Goal: Task Accomplishment & Management: Manage account settings

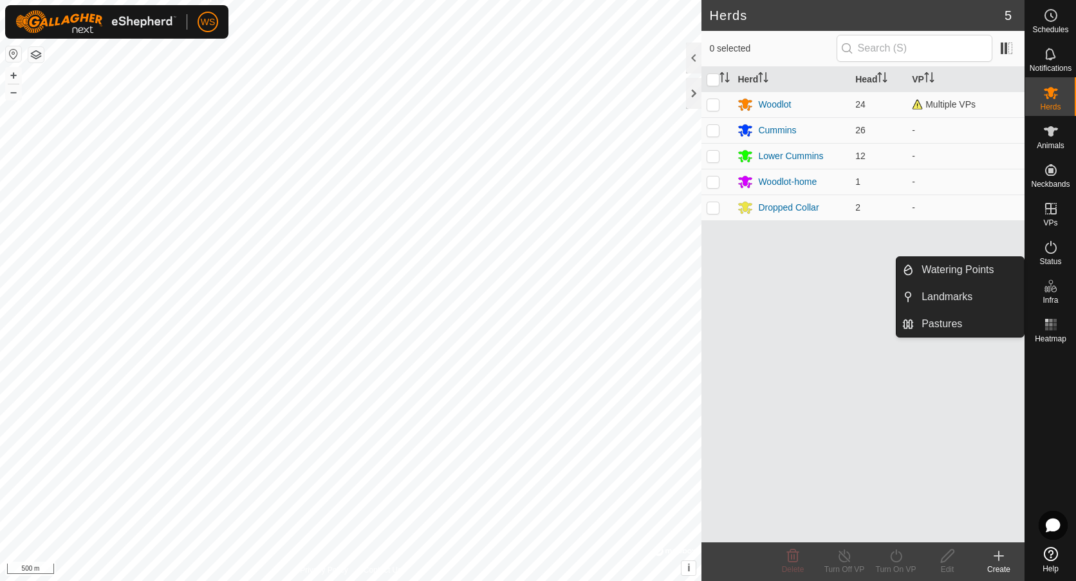
drag, startPoint x: 1055, startPoint y: 305, endPoint x: 1054, endPoint y: 292, distance: 13.6
click at [1054, 292] on icon at bounding box center [1054, 288] width 6 height 7
click at [951, 323] on link "Pastures" at bounding box center [969, 324] width 110 height 26
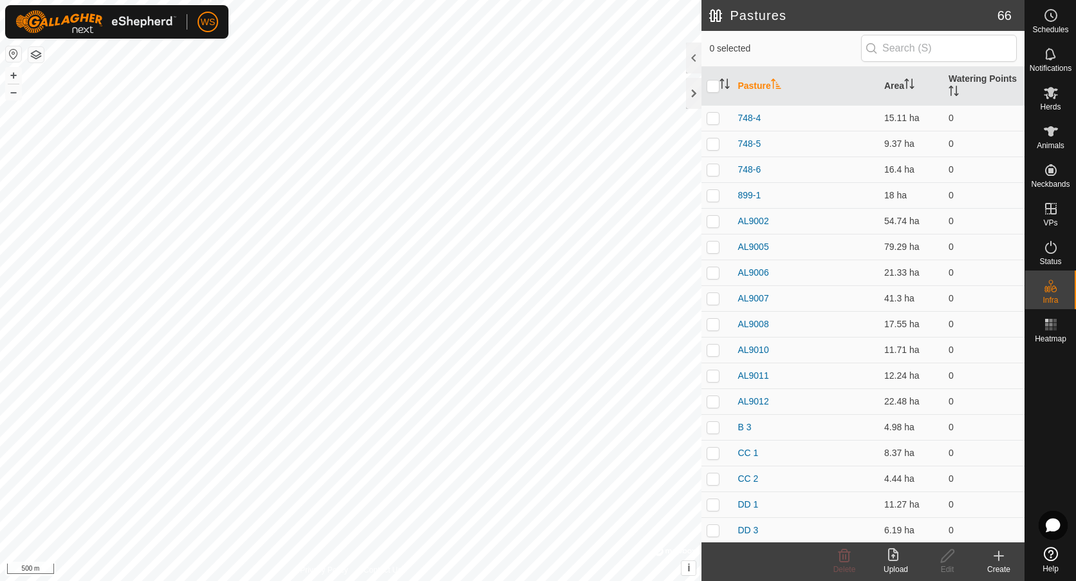
click at [899, 552] on icon at bounding box center [895, 555] width 15 height 15
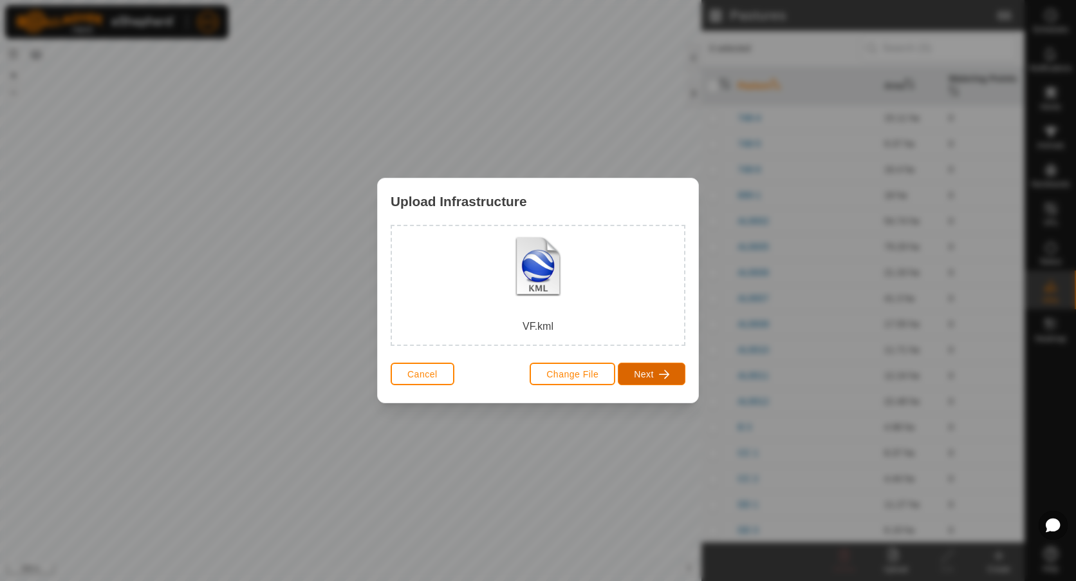
click at [655, 372] on button "Next" at bounding box center [652, 373] width 68 height 23
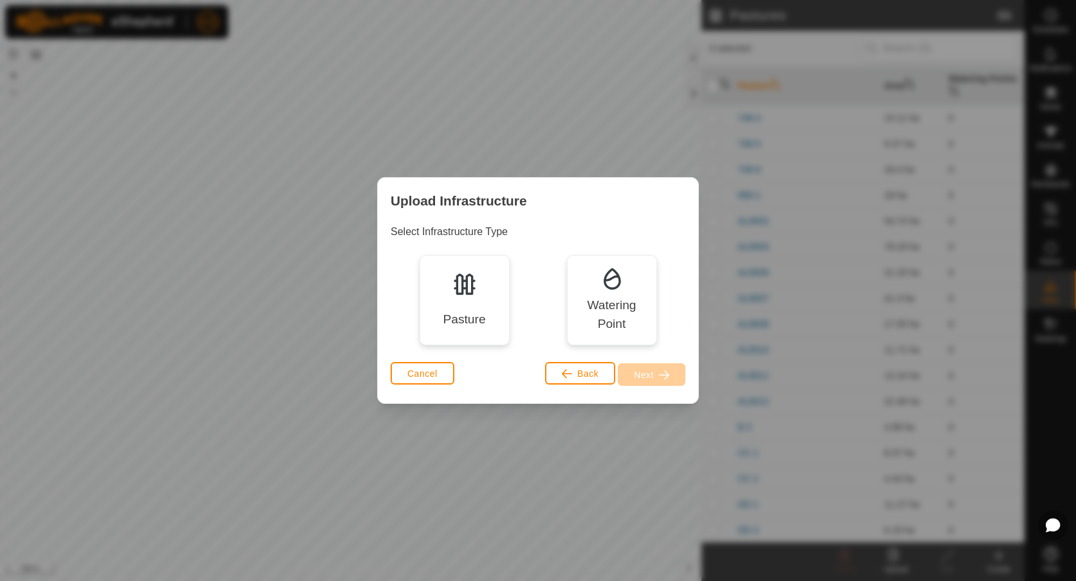
click at [488, 319] on div "Pasture" at bounding box center [465, 300] width 90 height 90
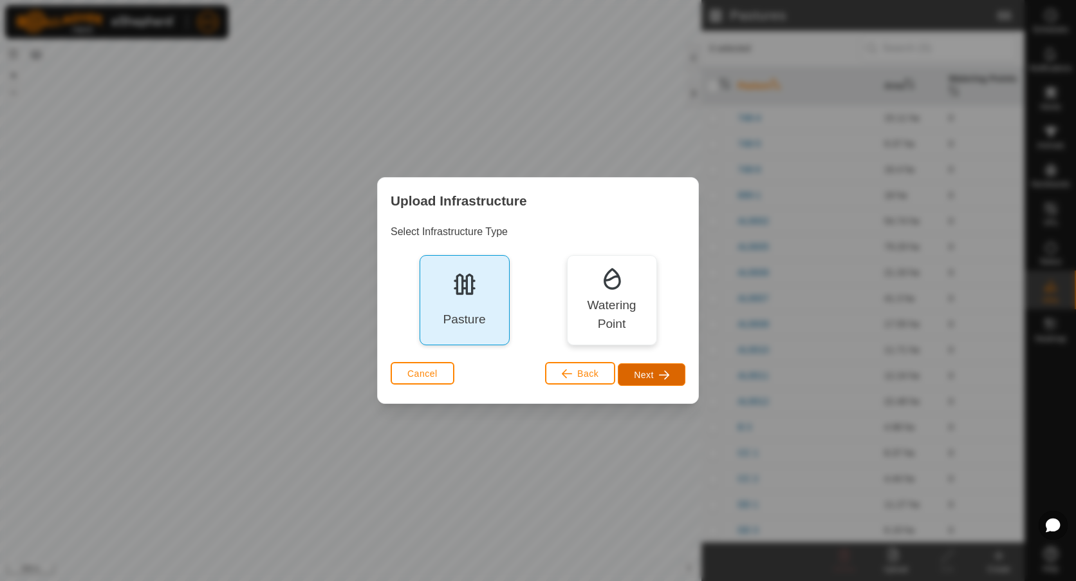
click at [657, 373] on button "Next" at bounding box center [652, 374] width 68 height 23
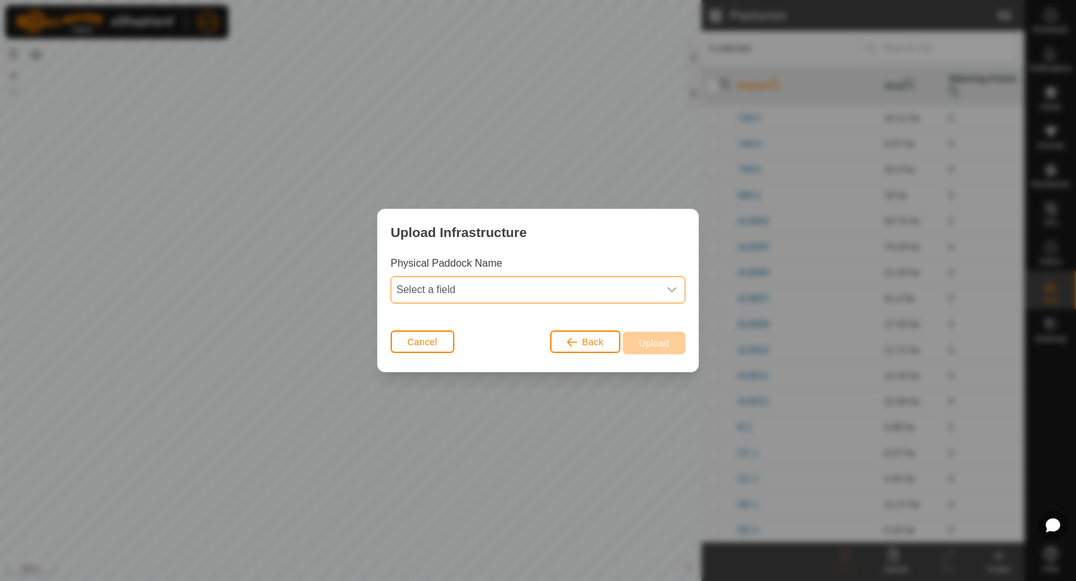
click at [463, 281] on span "Select a field" at bounding box center [525, 290] width 268 height 26
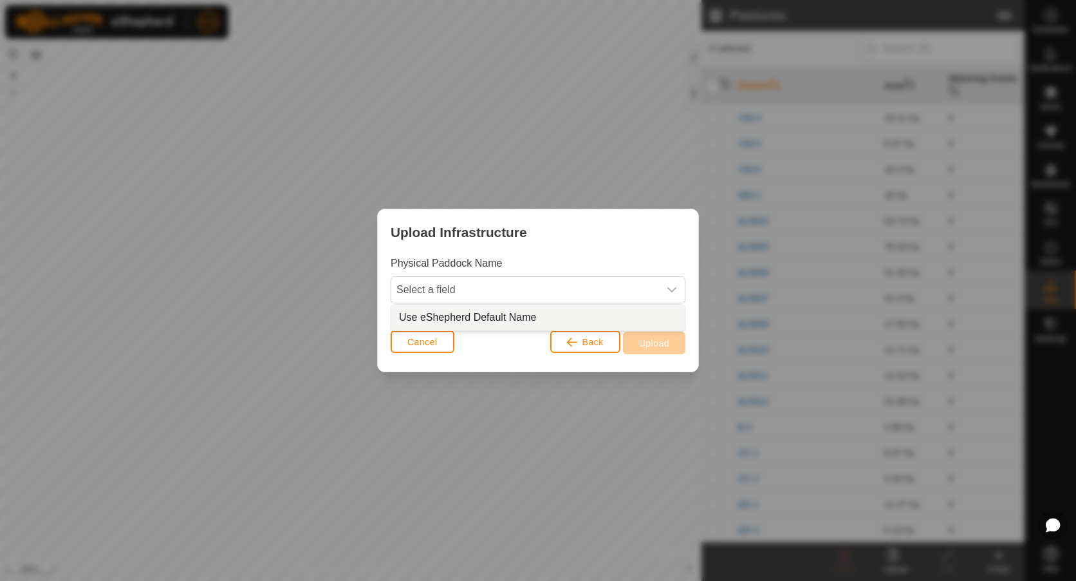
click at [455, 313] on li "Use eShepherd Default Name" at bounding box center [538, 317] width 294 height 26
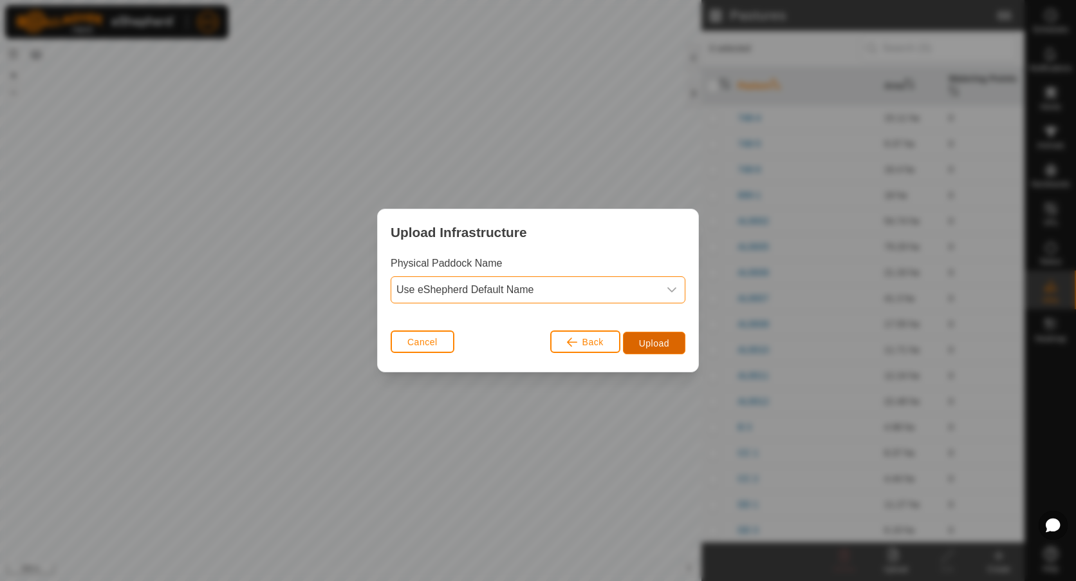
click at [646, 333] on button "Upload" at bounding box center [654, 342] width 62 height 23
click at [656, 342] on span "Upload" at bounding box center [654, 343] width 30 height 10
click at [409, 342] on span "Cancel" at bounding box center [422, 342] width 30 height 10
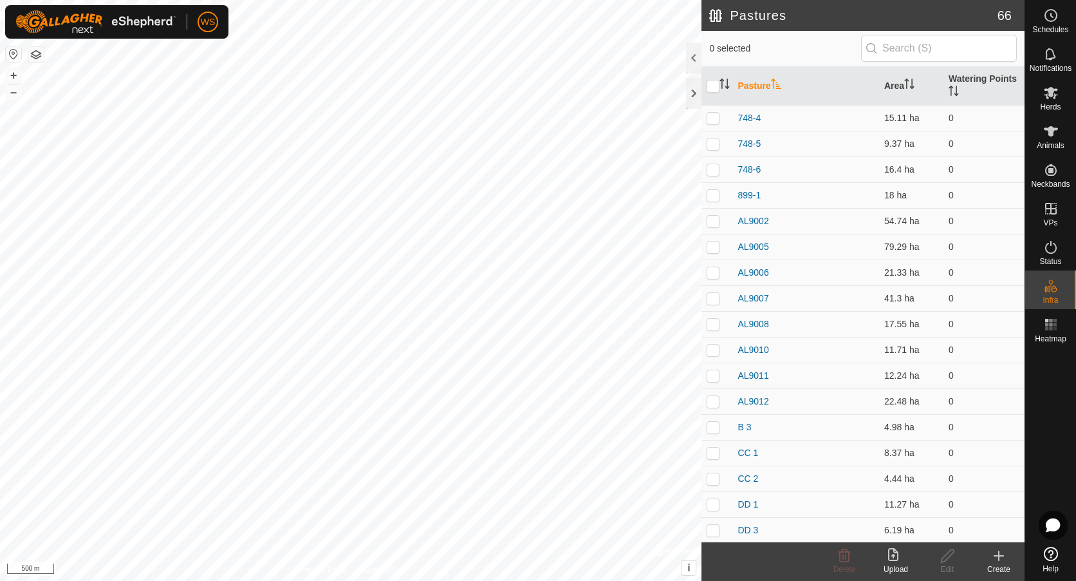
click at [891, 555] on icon at bounding box center [893, 554] width 10 height 13
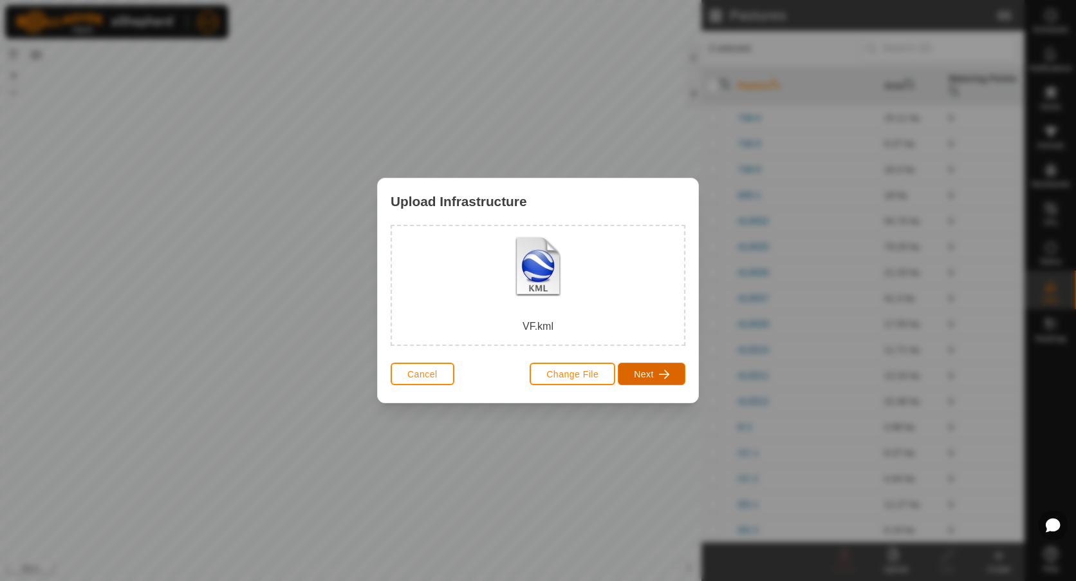
click at [644, 371] on span "Next" at bounding box center [644, 374] width 20 height 10
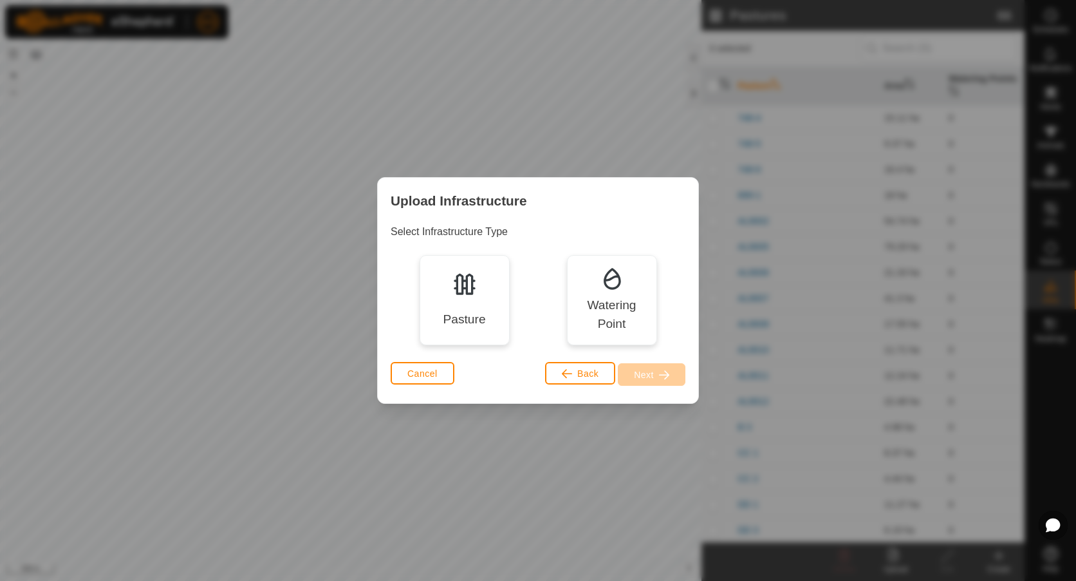
click at [462, 317] on div "Pasture" at bounding box center [464, 319] width 42 height 19
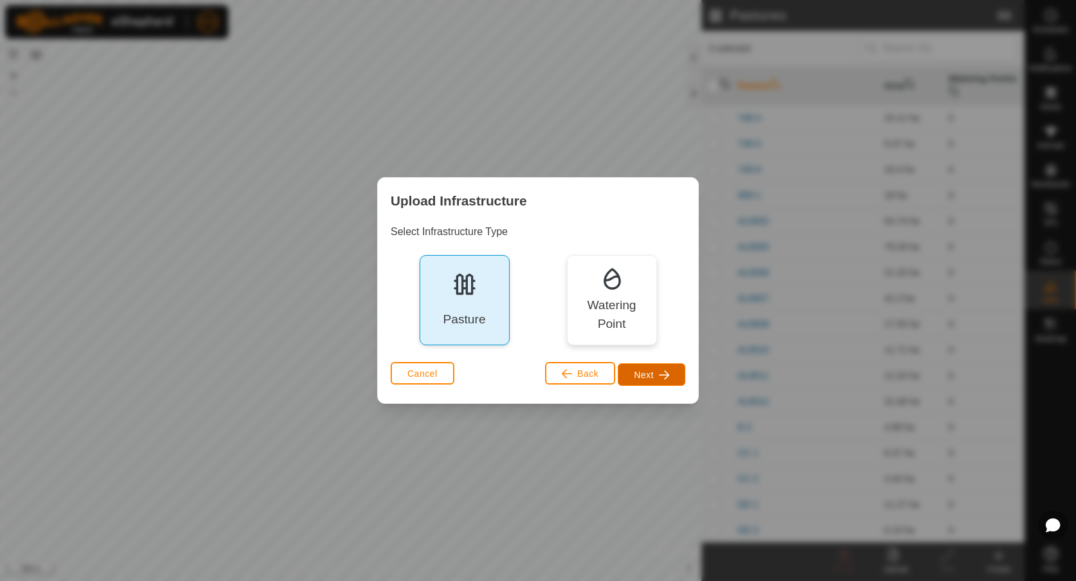
click at [631, 370] on button "Next" at bounding box center [652, 374] width 68 height 23
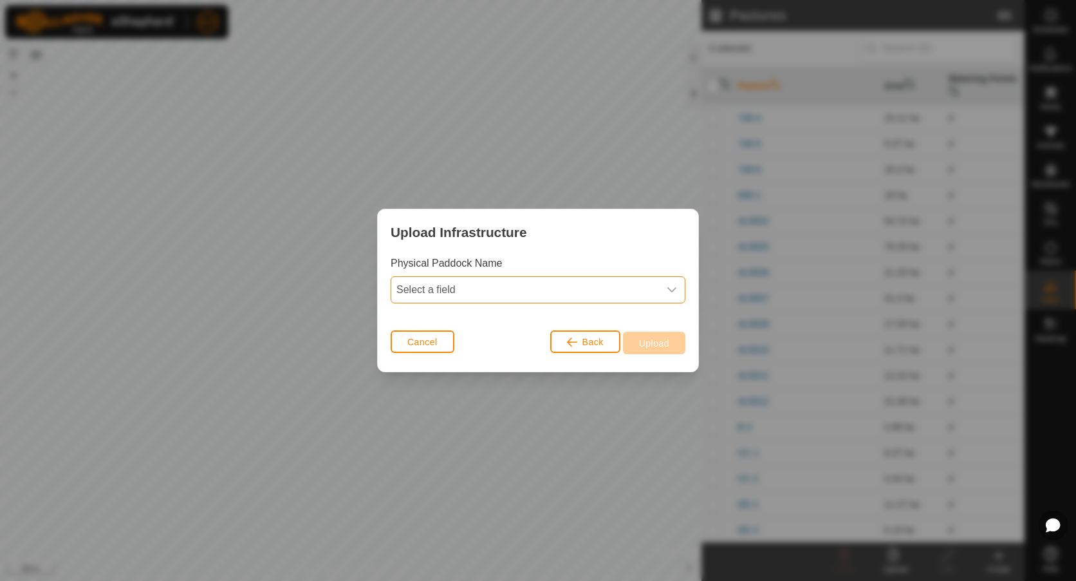
click at [514, 288] on span "Select a field" at bounding box center [525, 290] width 268 height 26
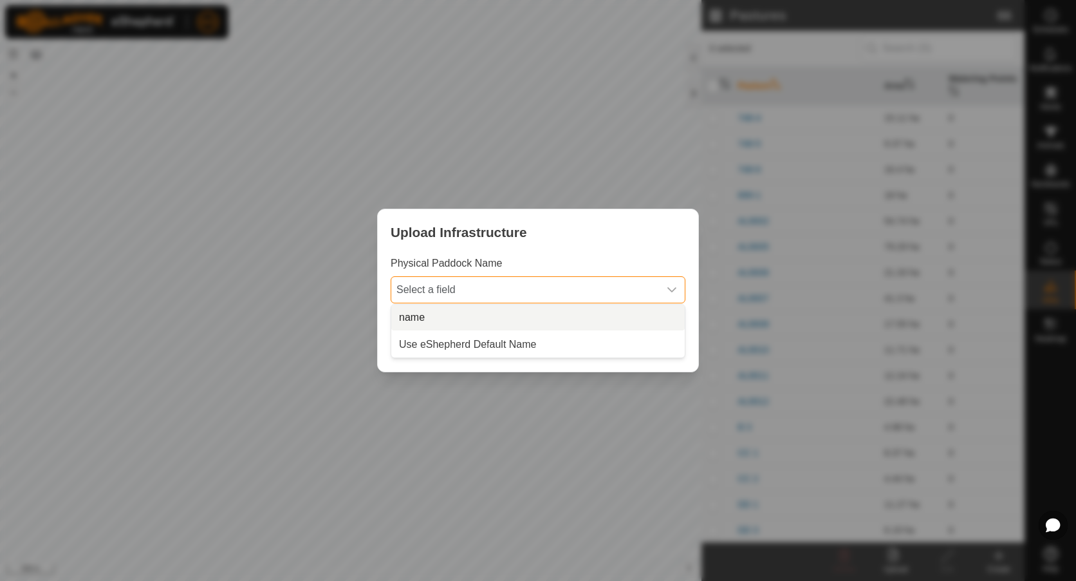
click at [408, 313] on li "name" at bounding box center [538, 317] width 294 height 26
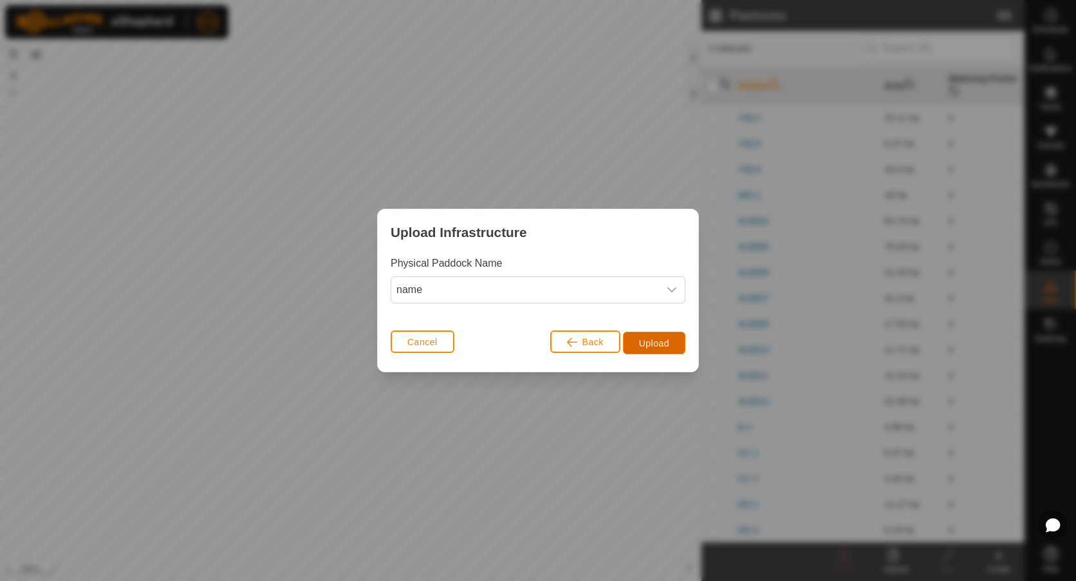
click at [640, 342] on span "Upload" at bounding box center [654, 343] width 30 height 10
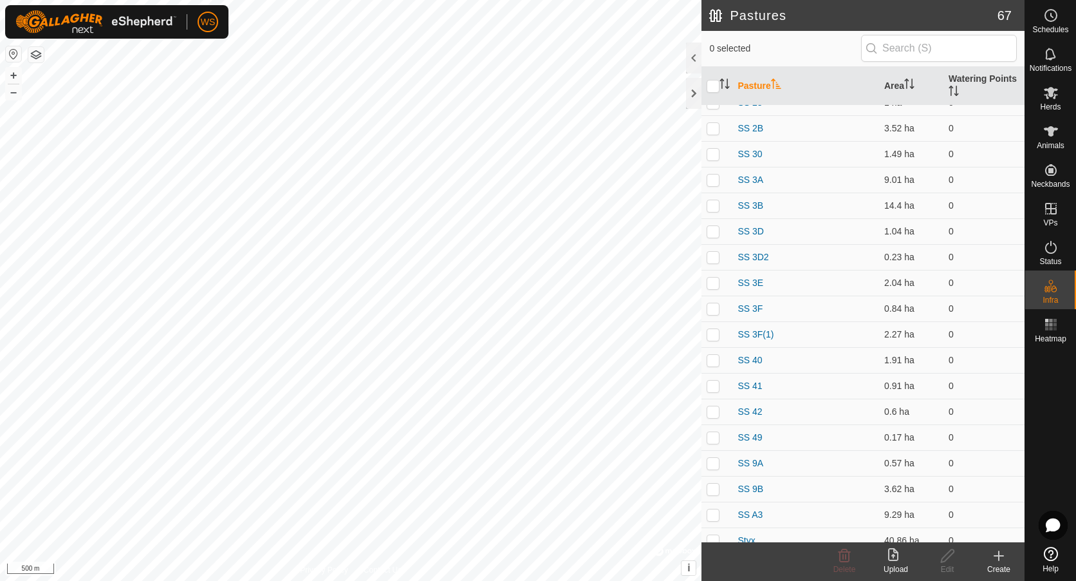
scroll to position [1287, 0]
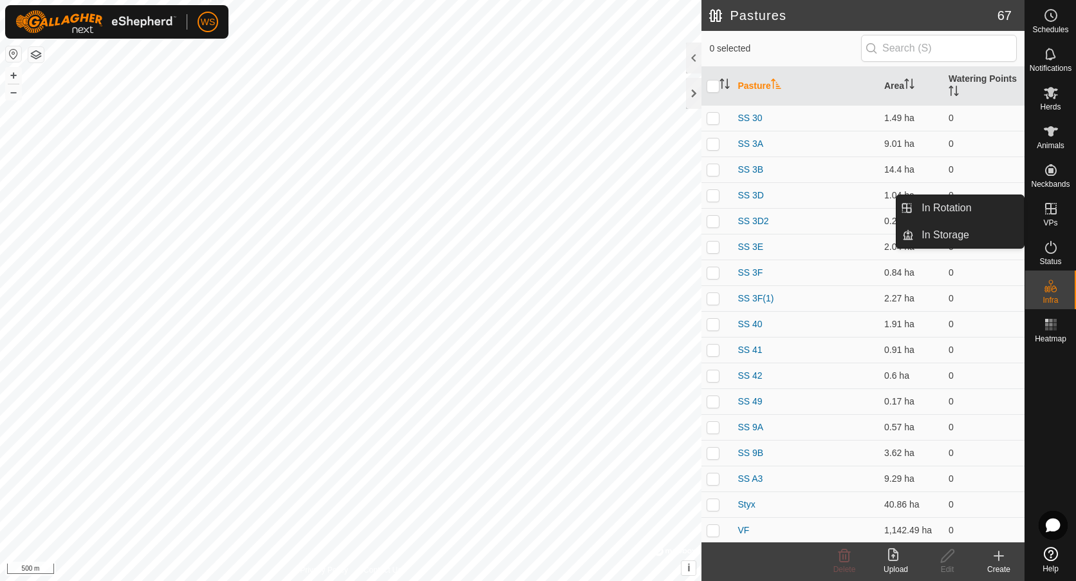
click at [1052, 214] on icon at bounding box center [1051, 209] width 12 height 12
click at [958, 212] on link "In Rotation" at bounding box center [969, 208] width 110 height 26
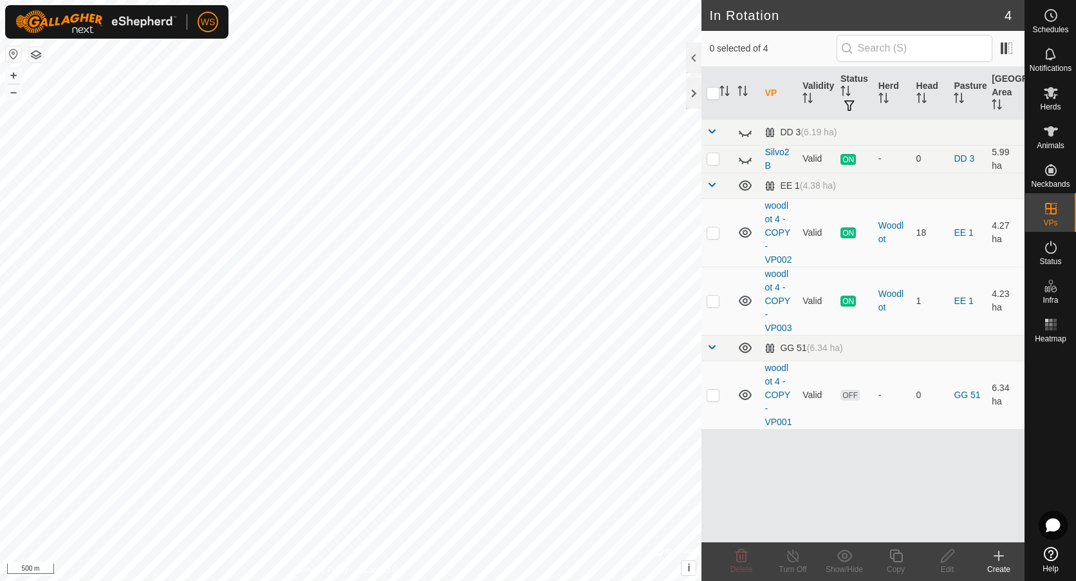
click at [999, 557] on icon at bounding box center [999, 555] width 0 height 9
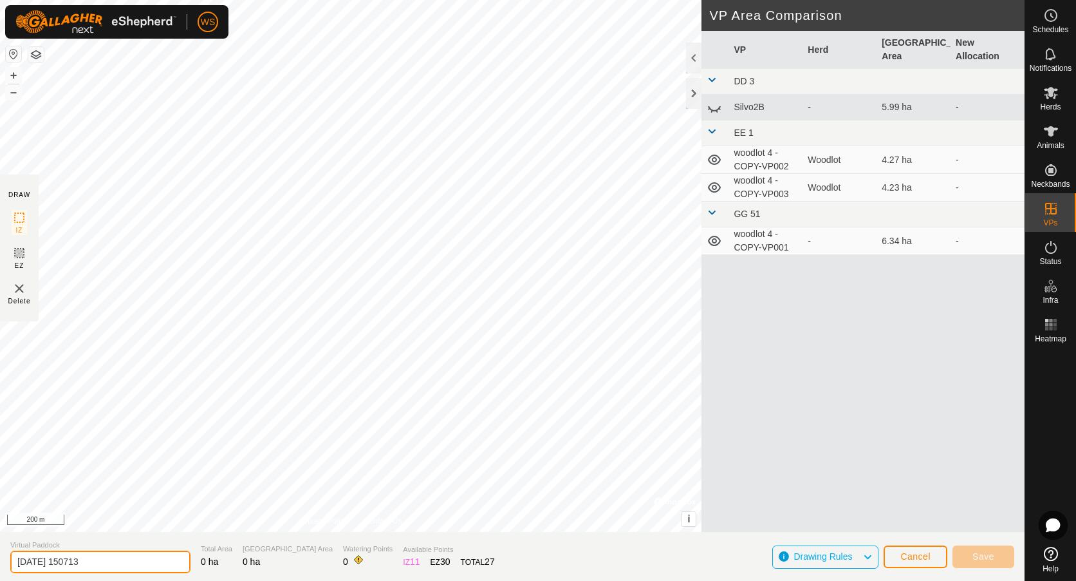
drag, startPoint x: 109, startPoint y: 561, endPoint x: -8, endPoint y: 563, distance: 117.2
click at [0, 563] on html "WS Schedules Notifications Herds Animals Neckbands VPs Status Infra Heatmap Hel…" at bounding box center [538, 290] width 1076 height 581
type input "[GEOGRAPHIC_DATA]"
click at [14, 215] on rect at bounding box center [19, 217] width 10 height 10
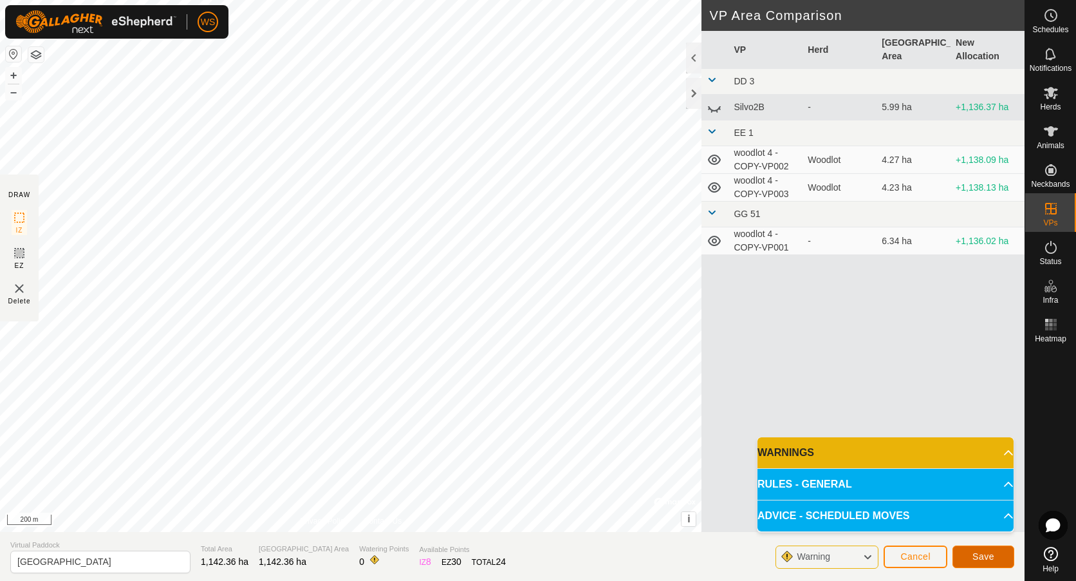
click at [994, 555] on button "Save" at bounding box center [984, 556] width 62 height 23
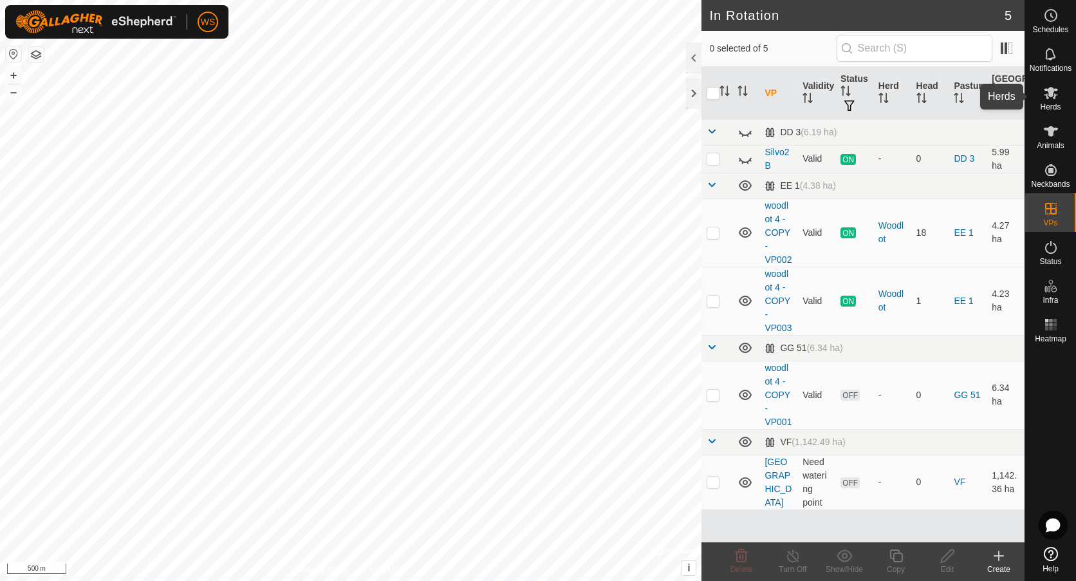
click at [1050, 105] on span "Herds" at bounding box center [1050, 107] width 21 height 8
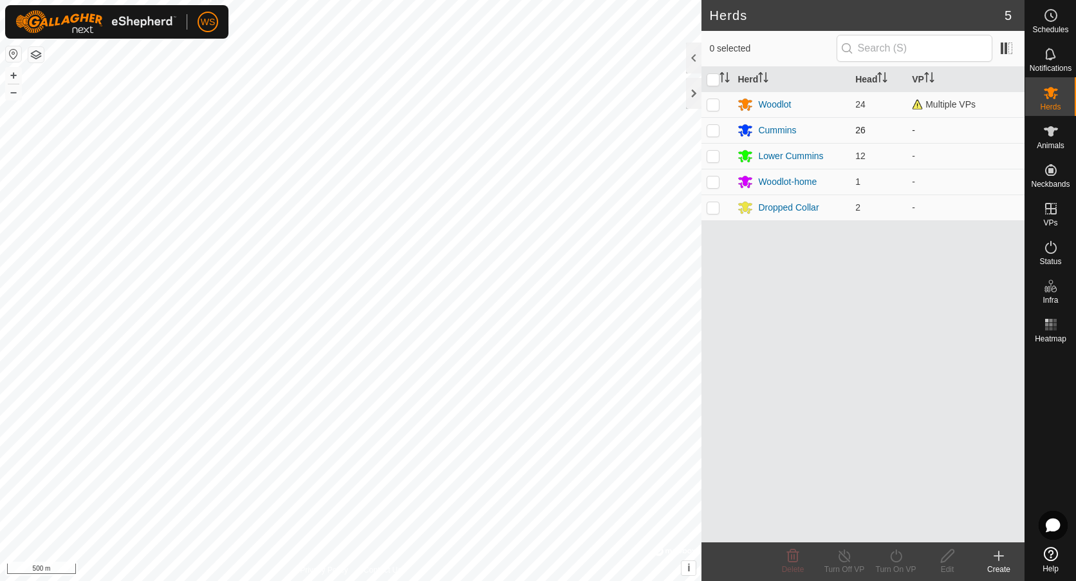
click at [711, 129] on p-checkbox at bounding box center [713, 130] width 13 height 10
checkbox input "true"
click at [714, 210] on p-checkbox at bounding box center [713, 207] width 13 height 10
checkbox input "true"
click at [897, 567] on div "Turn On VP" at bounding box center [895, 569] width 51 height 12
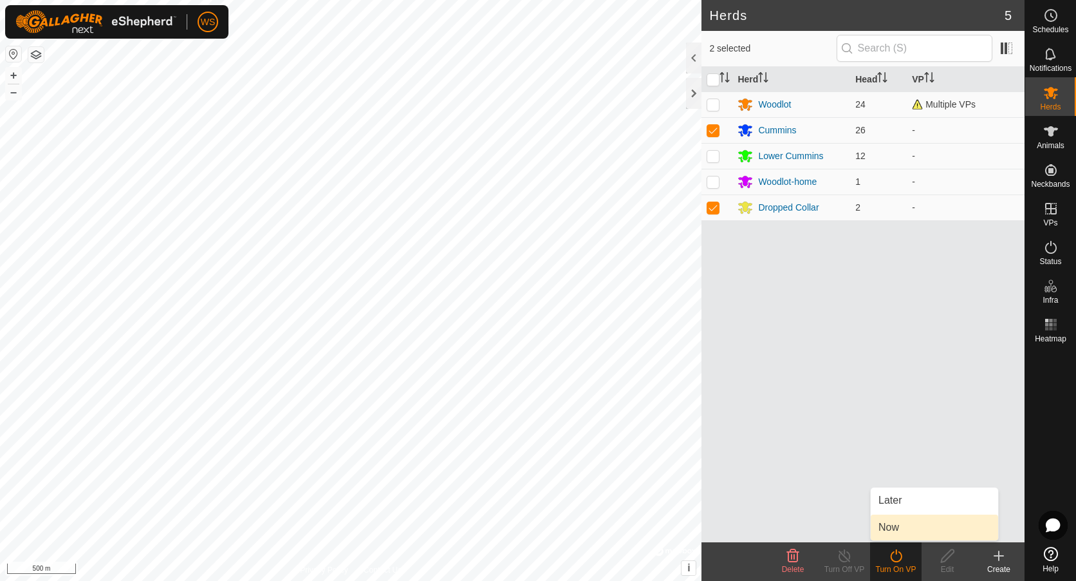
click at [887, 529] on link "Now" at bounding box center [934, 527] width 127 height 26
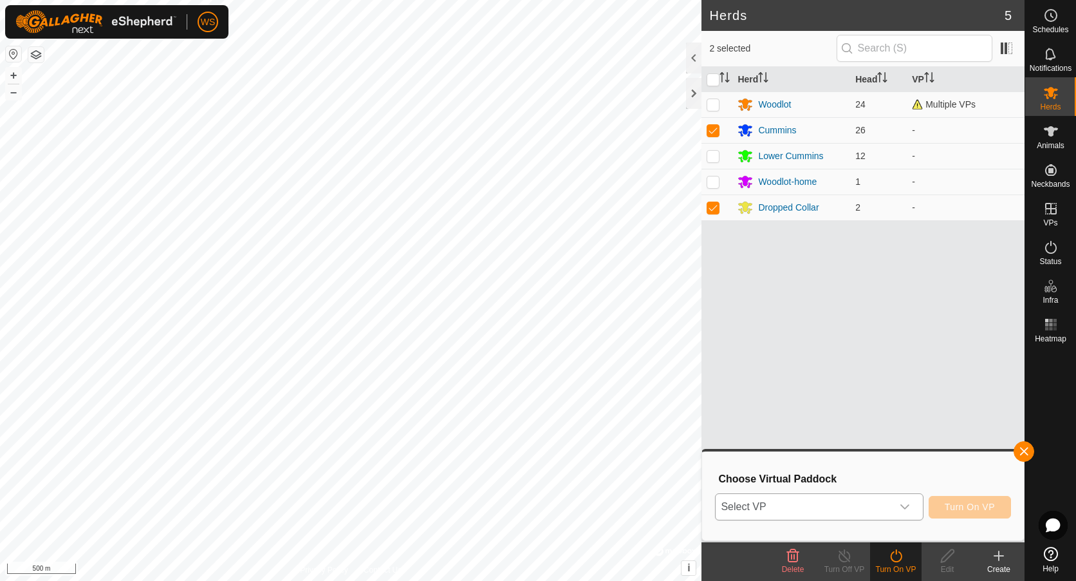
click at [759, 512] on span "Select VP" at bounding box center [804, 507] width 176 height 26
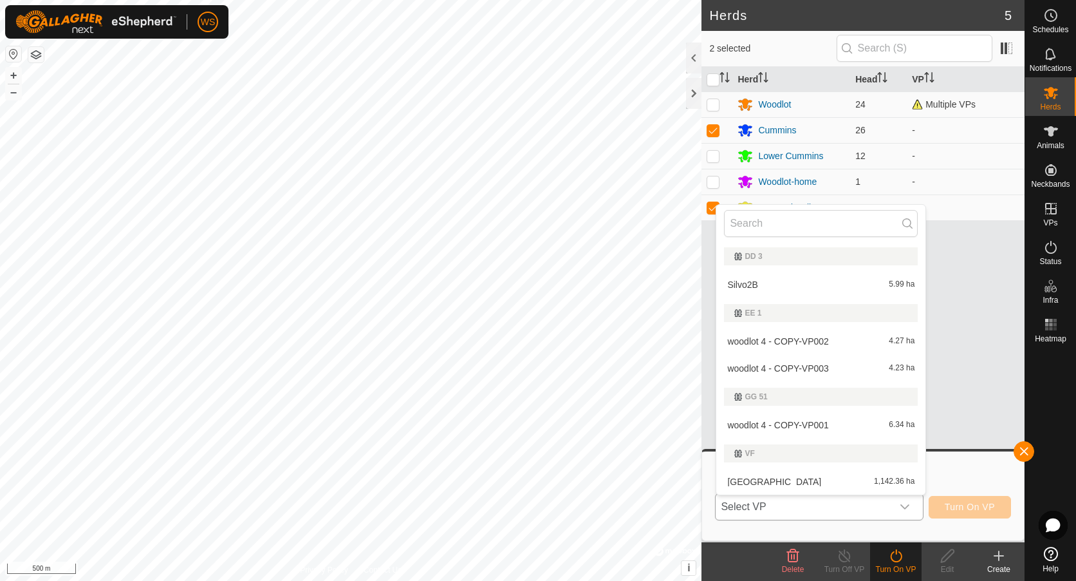
click at [763, 481] on li "Upper Cummins 1,142.36 ha" at bounding box center [820, 482] width 209 height 26
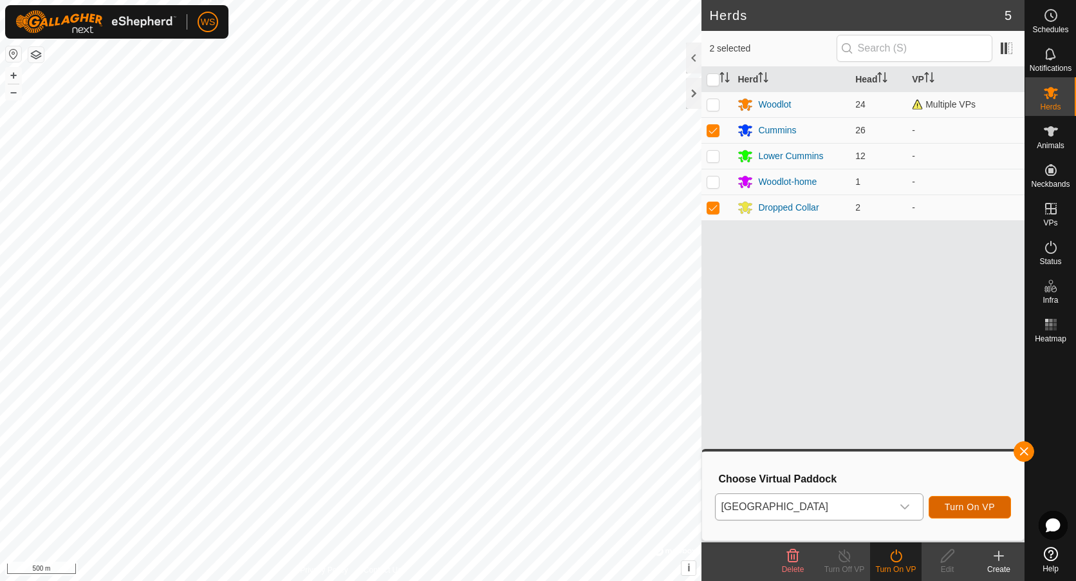
click at [967, 505] on span "Turn On VP" at bounding box center [970, 506] width 50 height 10
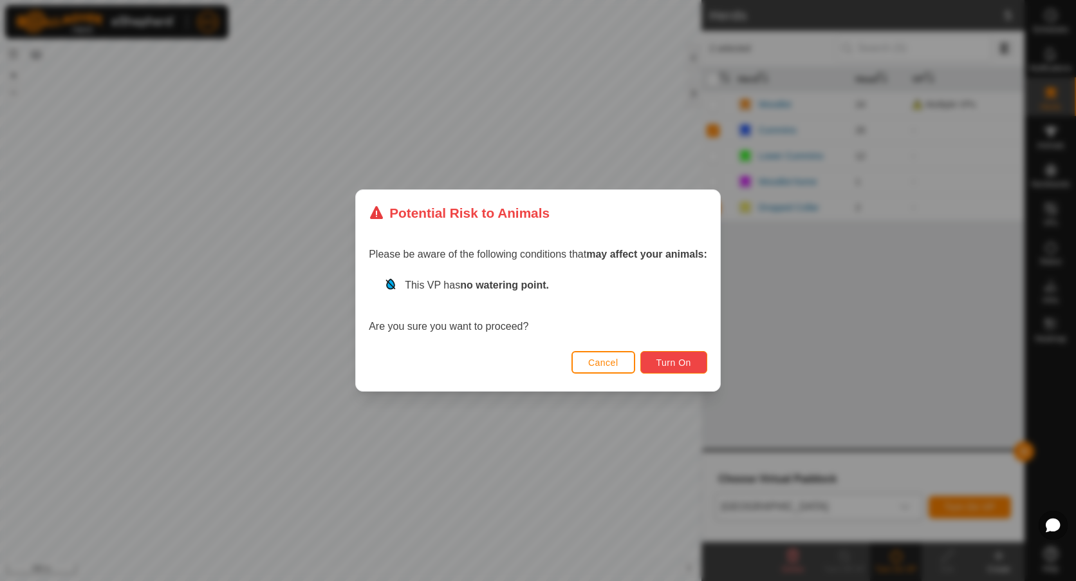
click at [663, 356] on button "Turn On" at bounding box center [673, 362] width 67 height 23
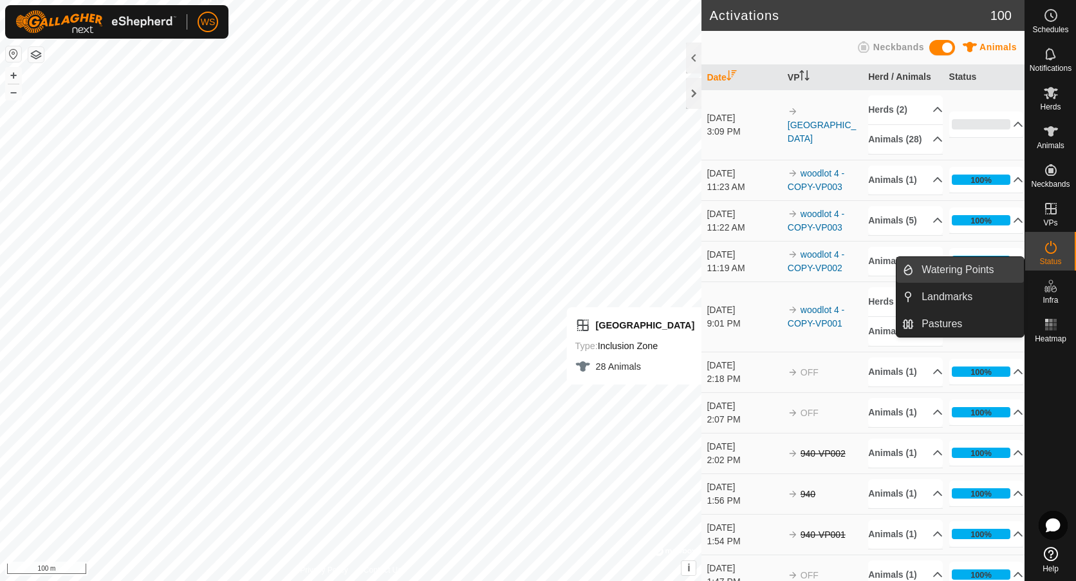
click at [949, 274] on link "Watering Points" at bounding box center [969, 270] width 110 height 26
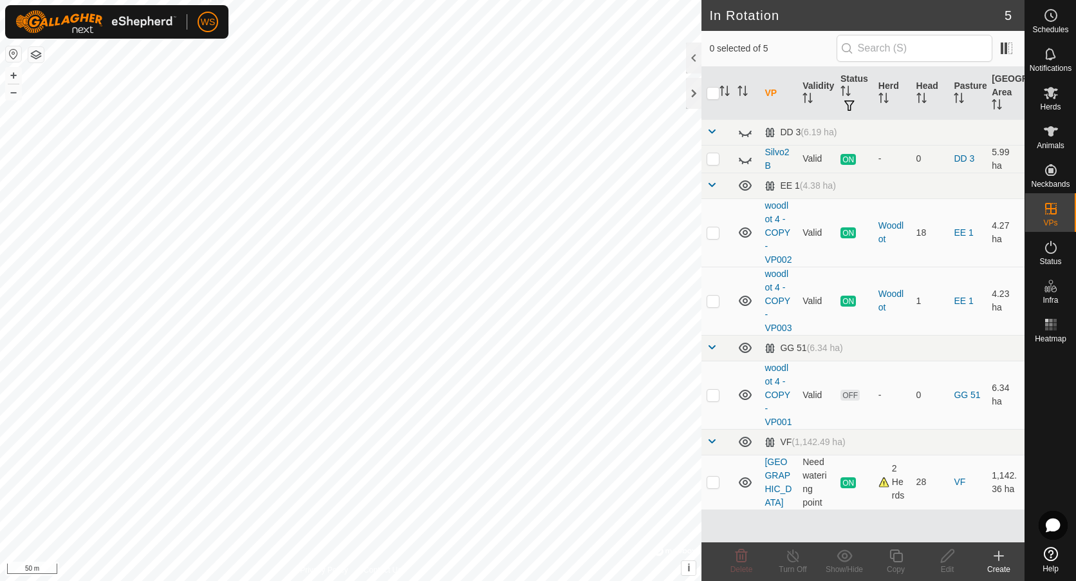
checkbox input "true"
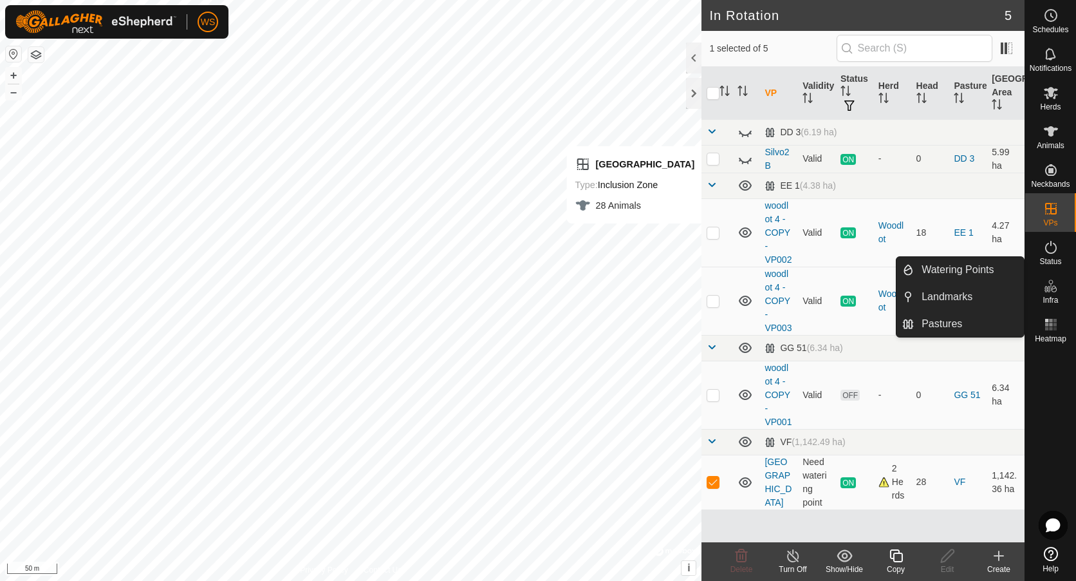
click at [1052, 283] on icon at bounding box center [1050, 285] width 15 height 15
click at [970, 266] on link "Watering Points" at bounding box center [969, 270] width 110 height 26
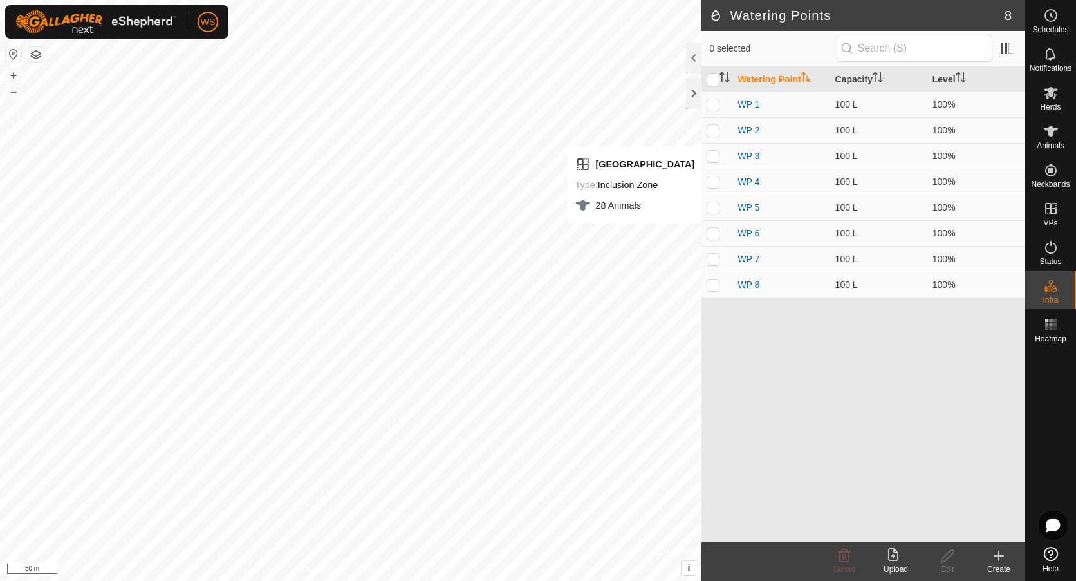
click at [1003, 562] on icon at bounding box center [998, 555] width 15 height 15
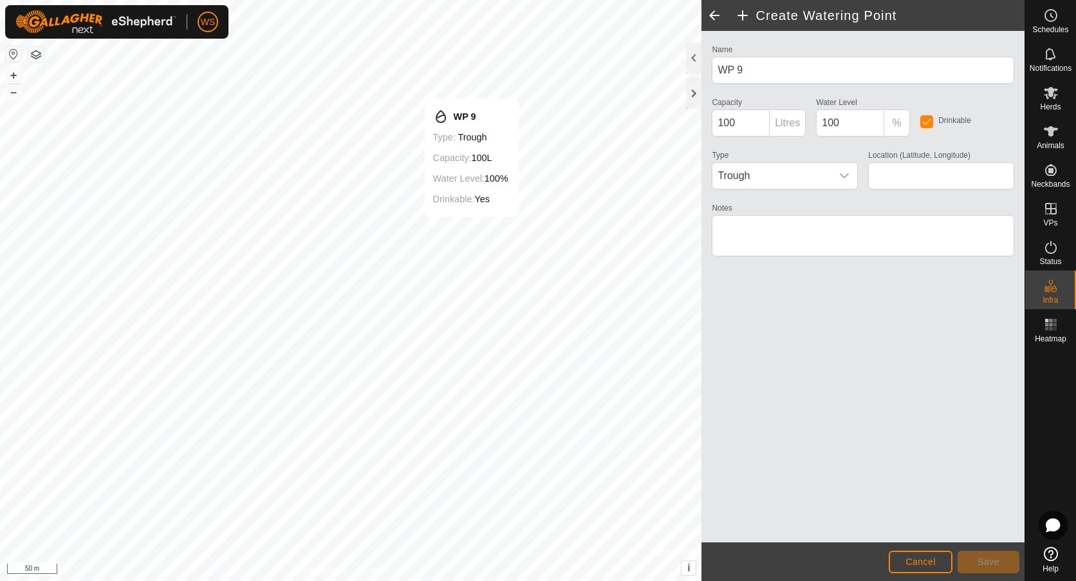
type input "50.845468, -118.729391"
click at [755, 177] on span "Trough" at bounding box center [772, 176] width 119 height 26
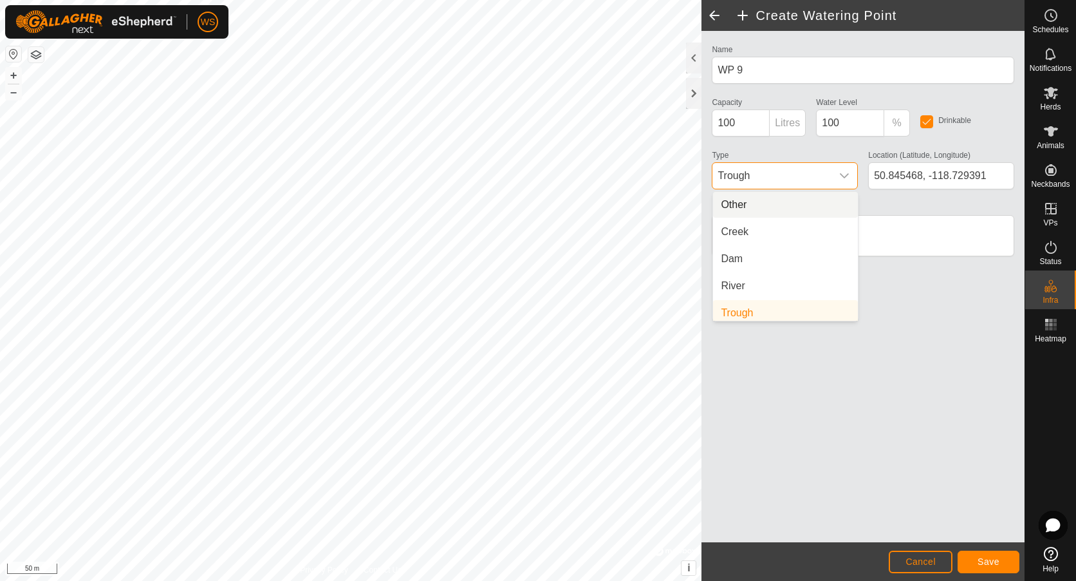
click at [734, 204] on li "Other" at bounding box center [785, 205] width 145 height 26
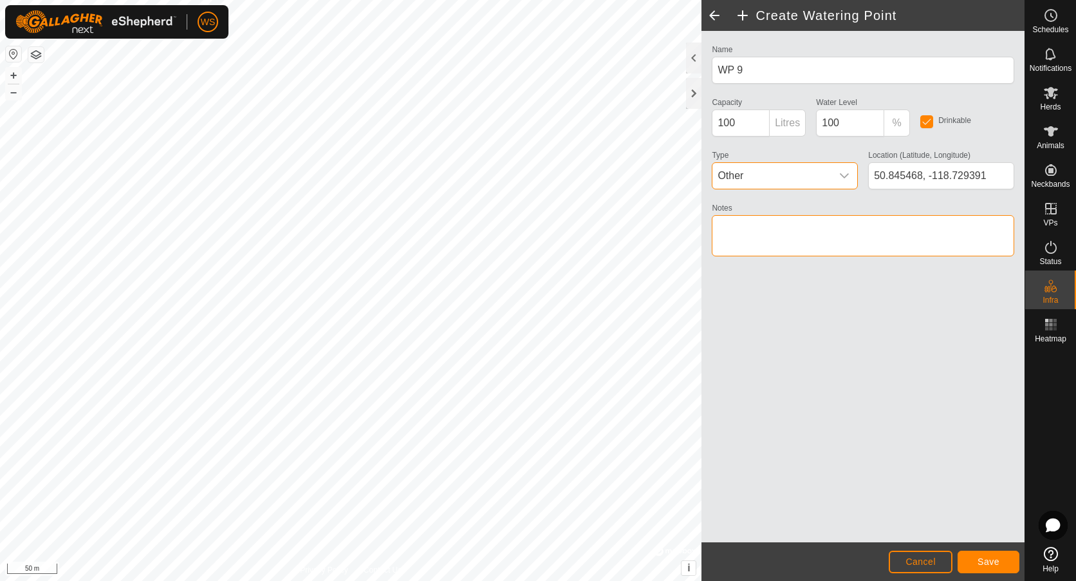
click at [749, 229] on textarea "Notes" at bounding box center [863, 235] width 303 height 41
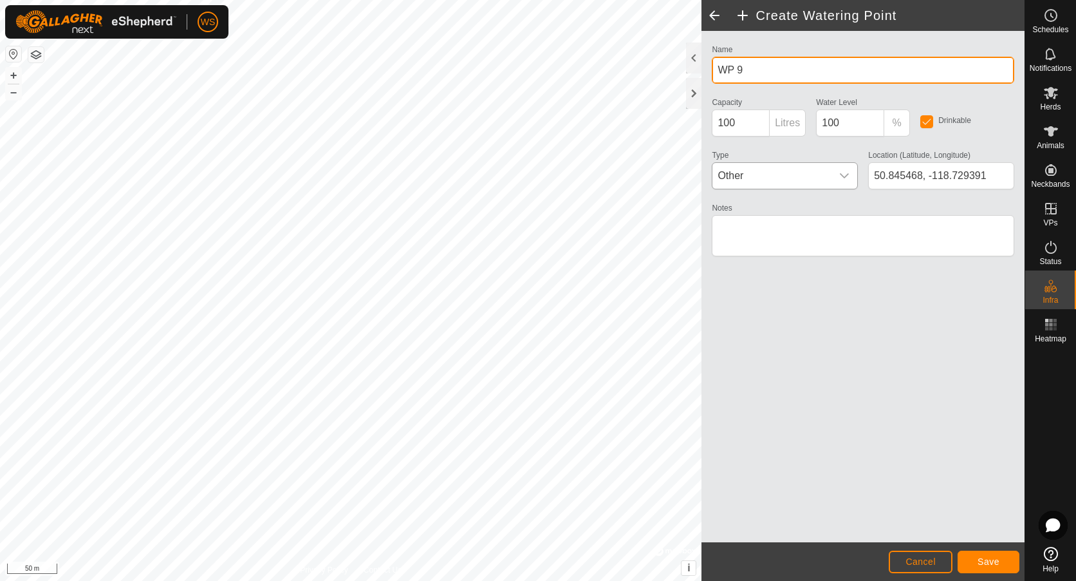
click at [774, 73] on input "WP 9" at bounding box center [863, 70] width 303 height 27
click at [743, 238] on textarea "Notes" at bounding box center [863, 235] width 303 height 41
click at [992, 559] on span "Save" at bounding box center [989, 561] width 22 height 10
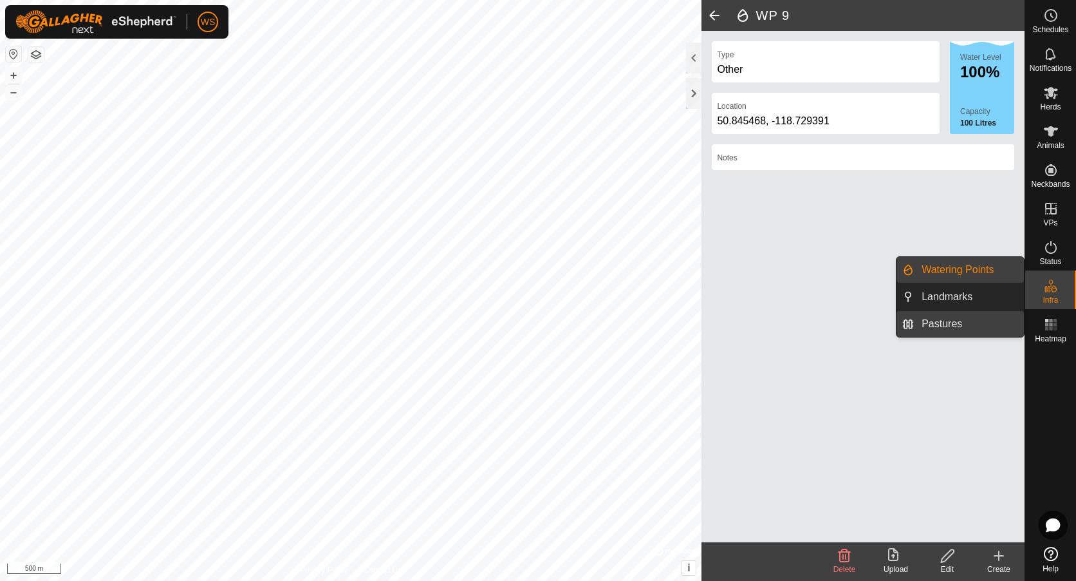
click at [973, 323] on link "Pastures" at bounding box center [969, 324] width 110 height 26
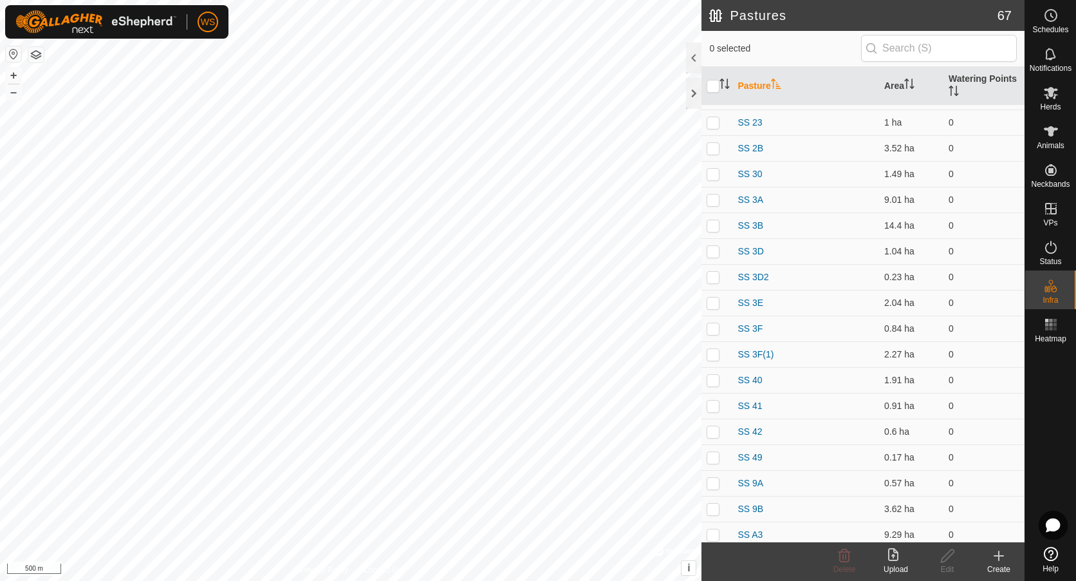
scroll to position [1289, 0]
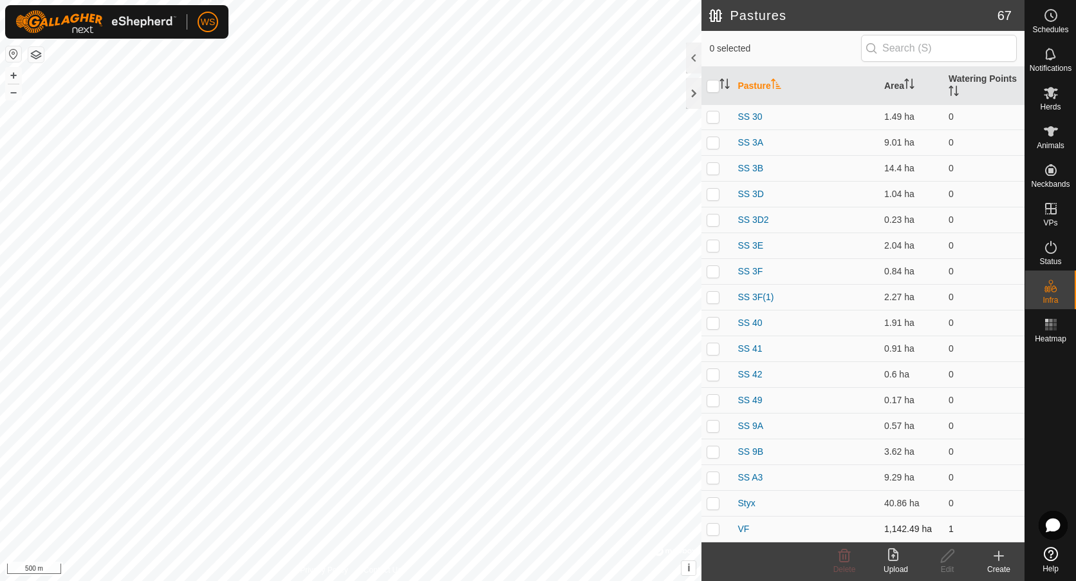
click at [711, 528] on p-checkbox at bounding box center [713, 528] width 13 height 10
click at [840, 560] on icon at bounding box center [845, 555] width 12 height 13
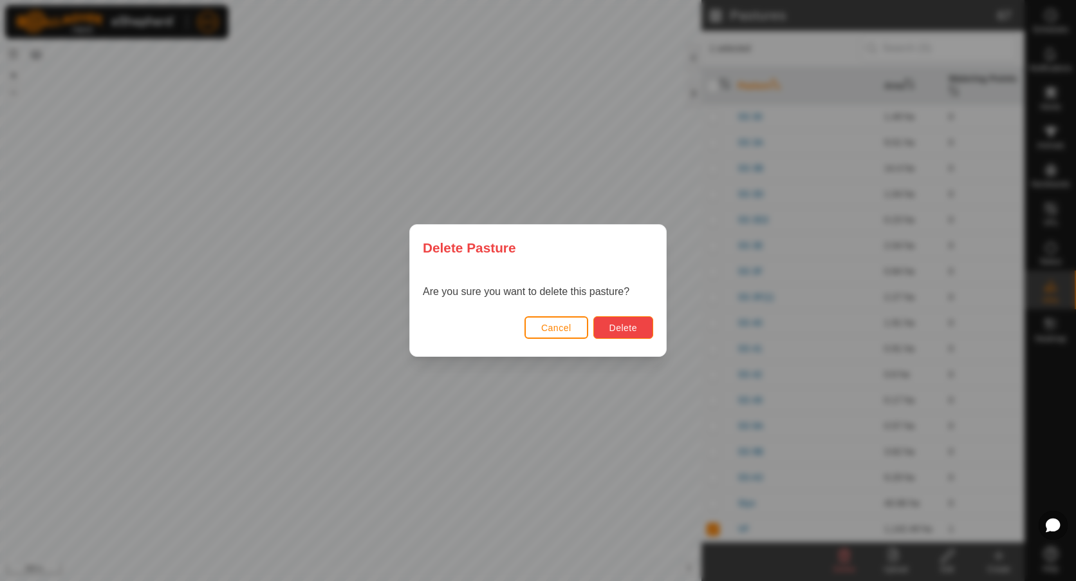
click at [622, 325] on span "Delete" at bounding box center [624, 327] width 28 height 10
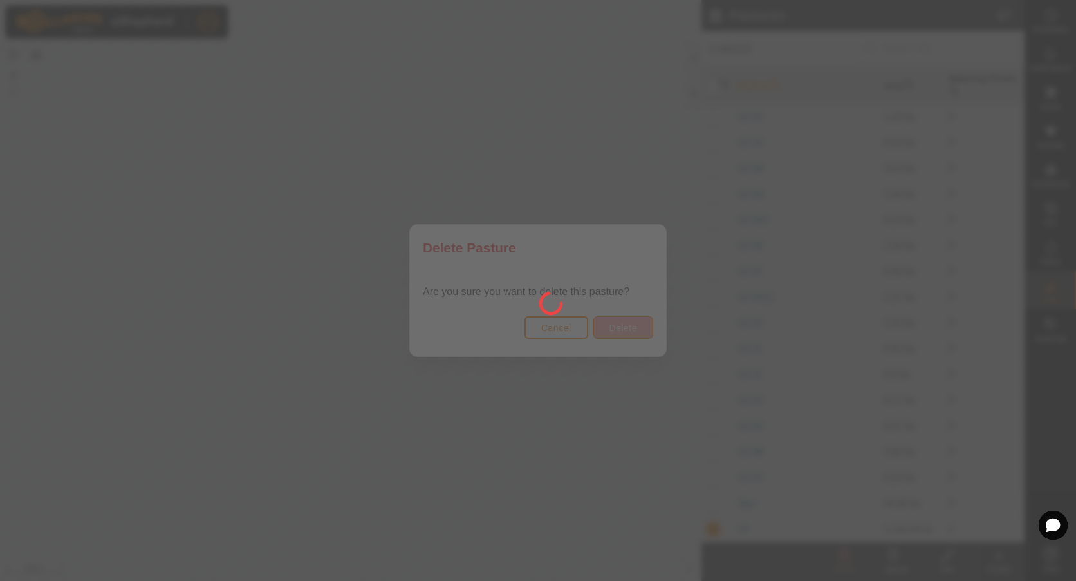
checkbox input "false"
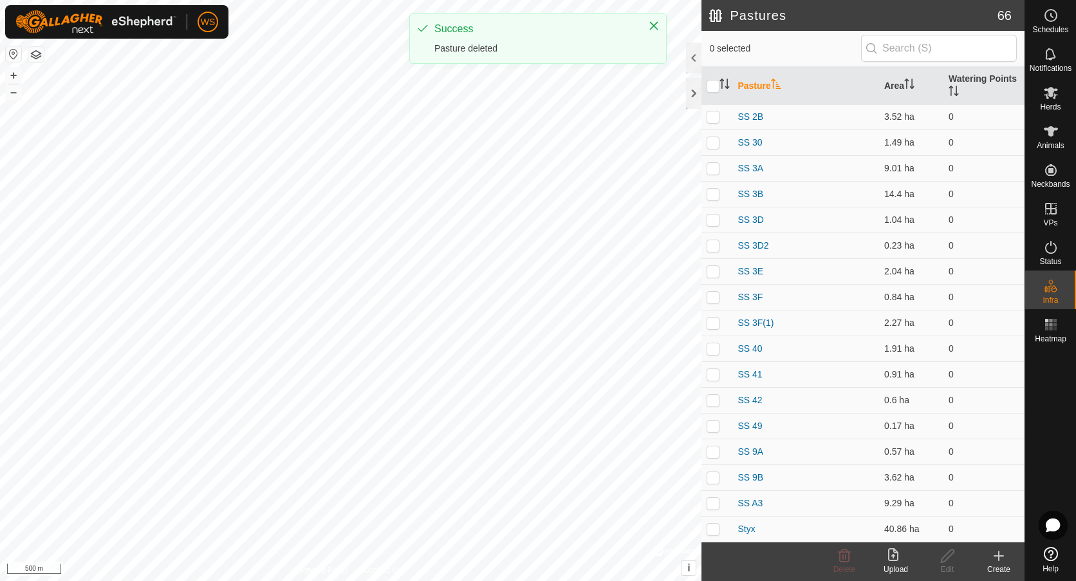
scroll to position [0, 0]
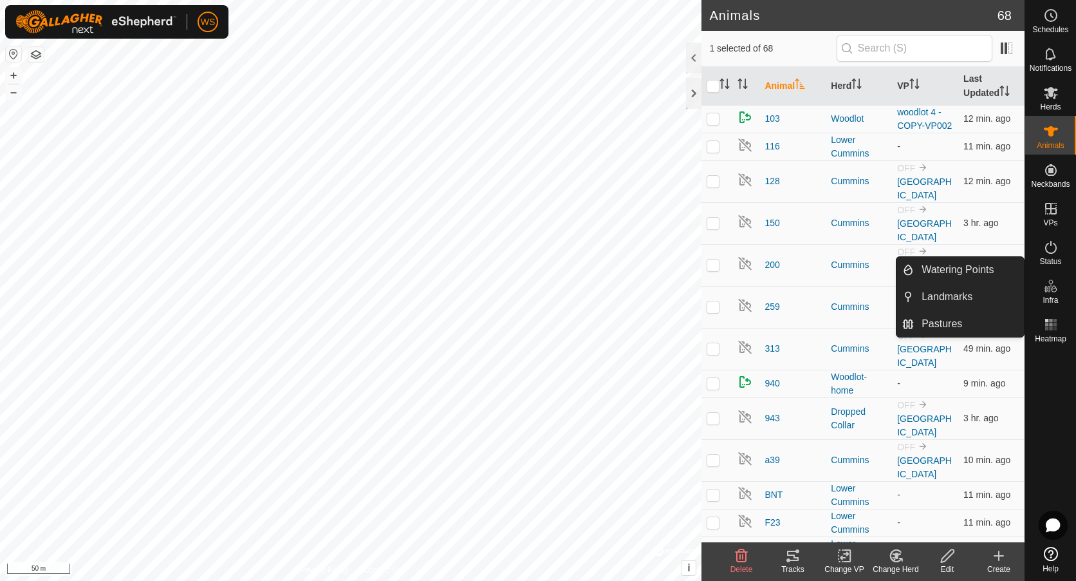
drag, startPoint x: 1050, startPoint y: 305, endPoint x: 1049, endPoint y: 294, distance: 11.7
click at [1049, 294] on es-infrastructure-svg-icon at bounding box center [1051, 285] width 23 height 21
click at [974, 275] on link "Watering Points" at bounding box center [969, 270] width 110 height 26
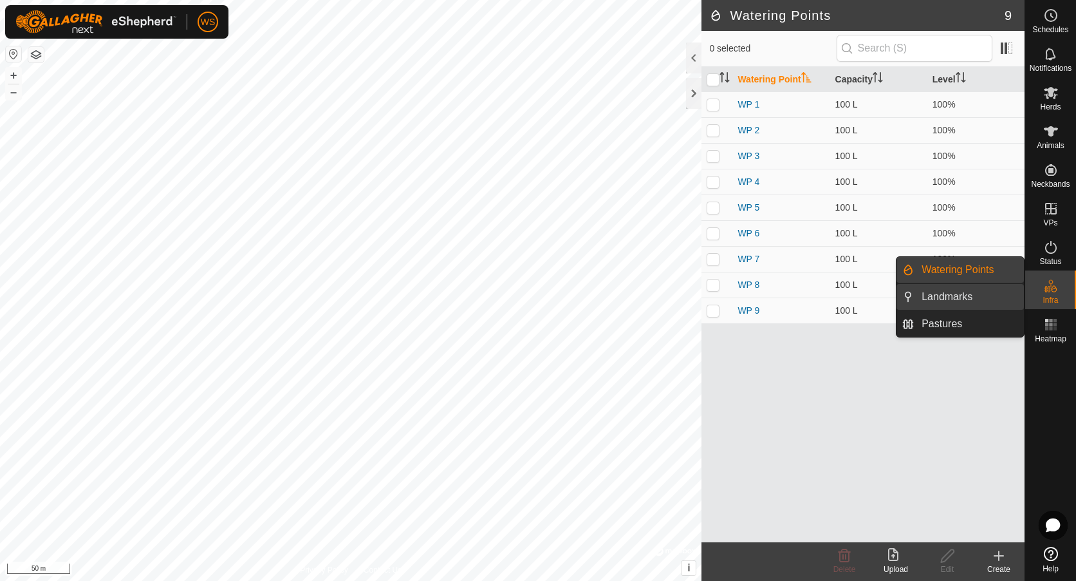
click at [947, 295] on link "Landmarks" at bounding box center [969, 297] width 110 height 26
